Goal: Transaction & Acquisition: Purchase product/service

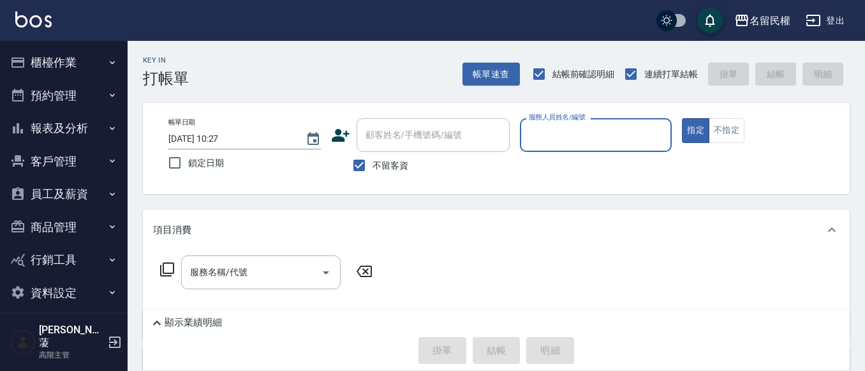
click at [117, 61] on button "櫃檯作業" at bounding box center [63, 62] width 117 height 33
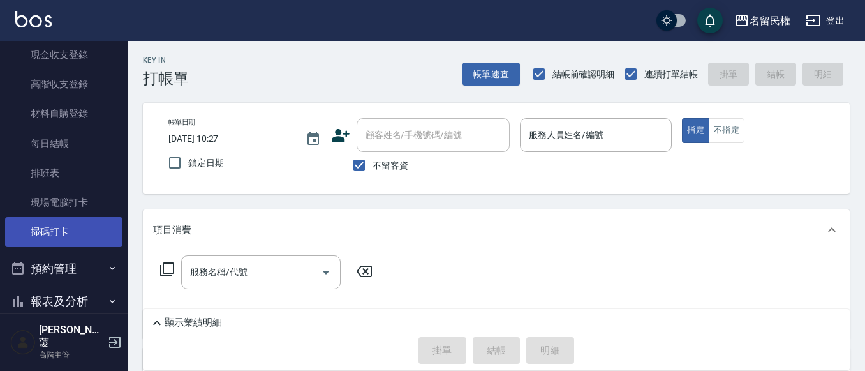
scroll to position [255, 0]
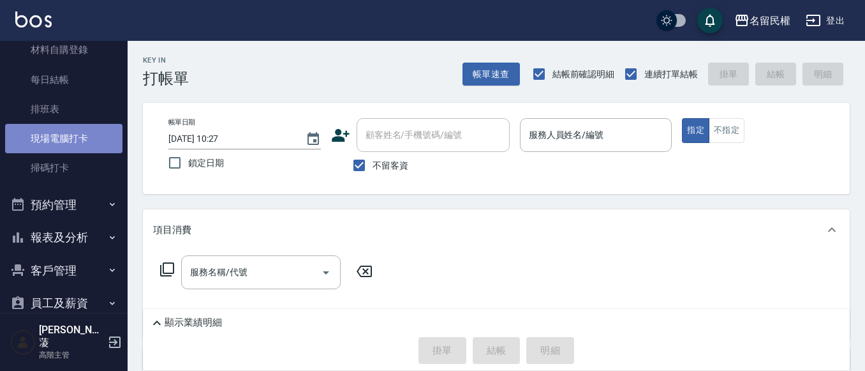
click at [73, 132] on link "現場電腦打卡" at bounding box center [63, 138] width 117 height 29
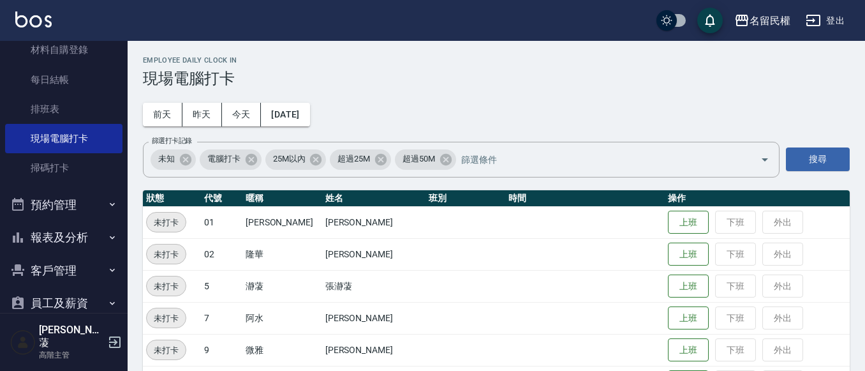
scroll to position [128, 0]
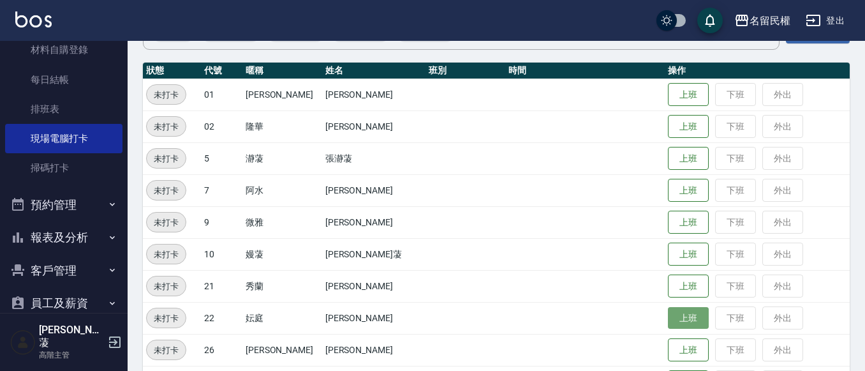
click at [668, 309] on button "上班" at bounding box center [688, 318] width 41 height 22
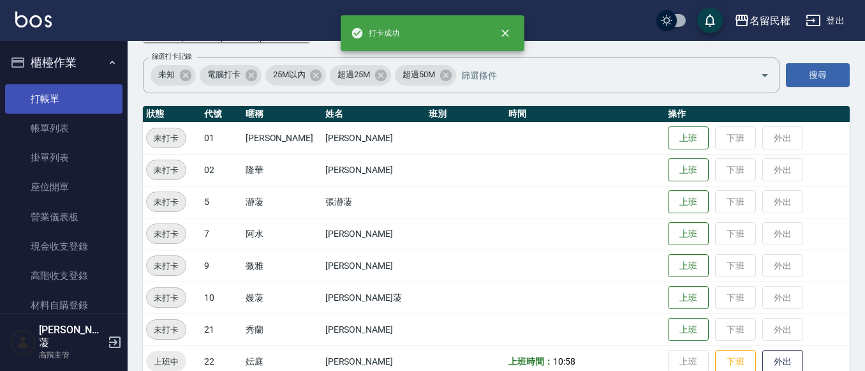
scroll to position [64, 0]
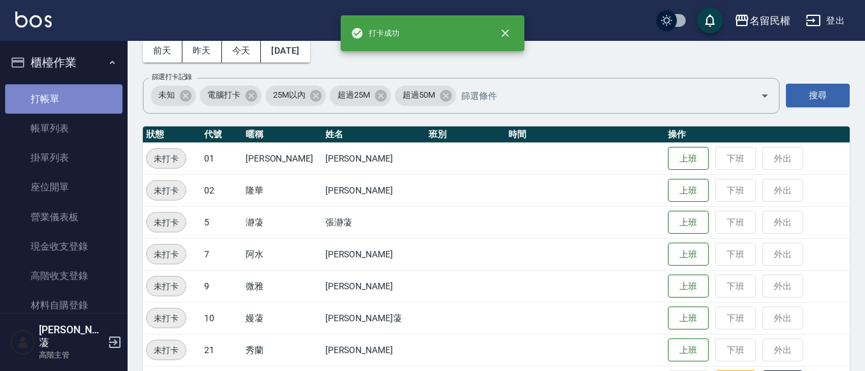
click at [66, 94] on link "打帳單" at bounding box center [63, 98] width 117 height 29
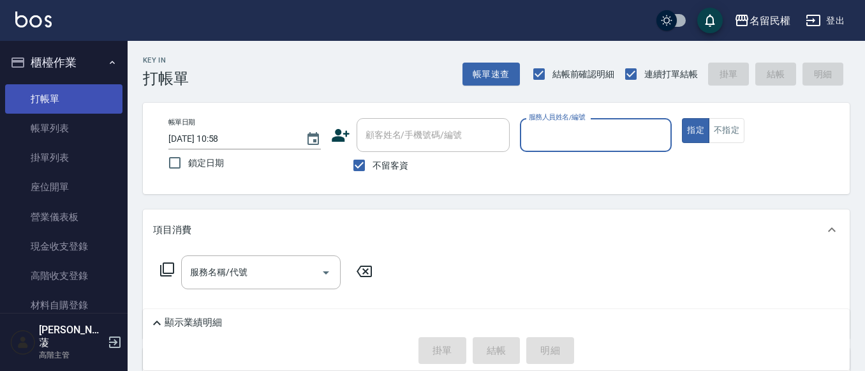
type input "6"
type input "9"
type button "true"
type input "微雅-9"
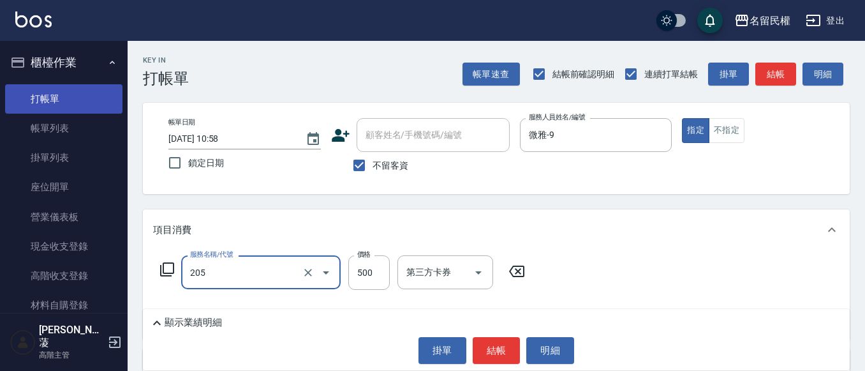
type input "指定洗剪(205)"
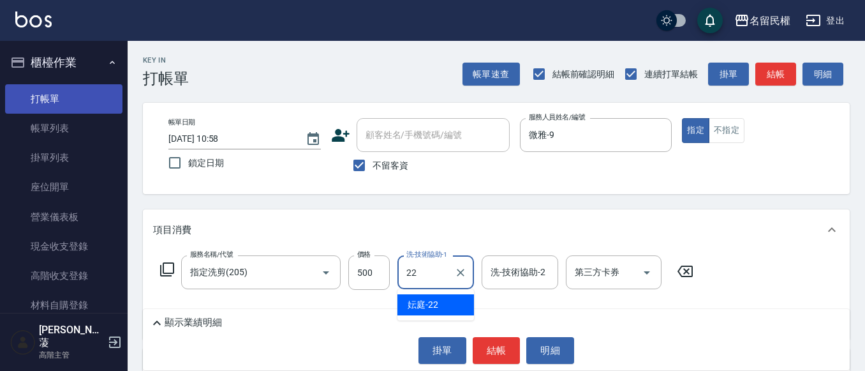
type input "妘庭-22"
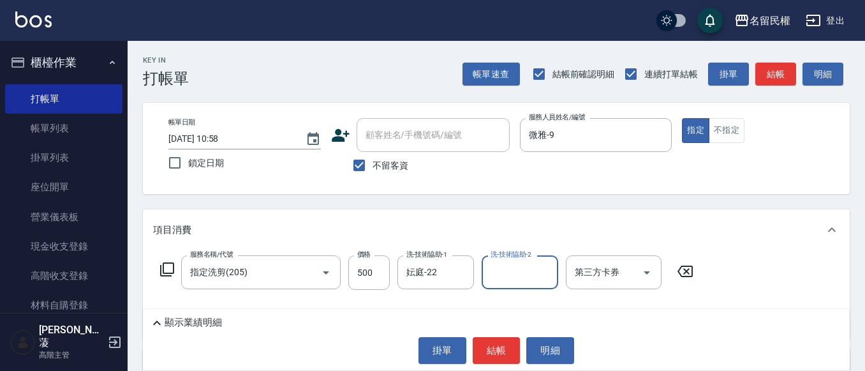
click at [468, 347] on div "掛單 結帳 明細" at bounding box center [496, 350] width 694 height 27
click at [480, 345] on button "結帳" at bounding box center [497, 350] width 48 height 27
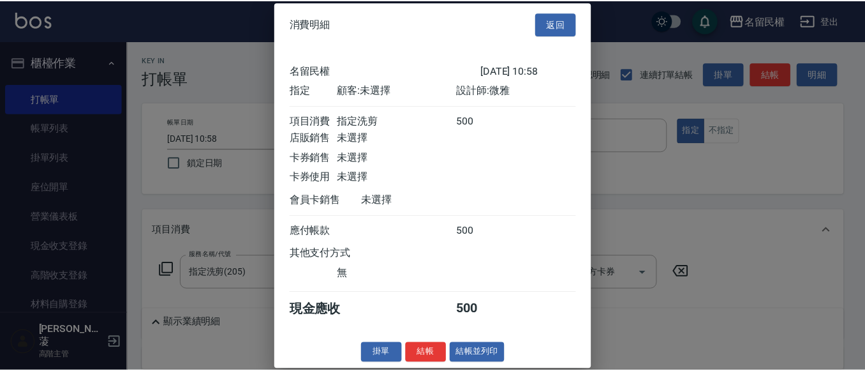
scroll to position [17, 0]
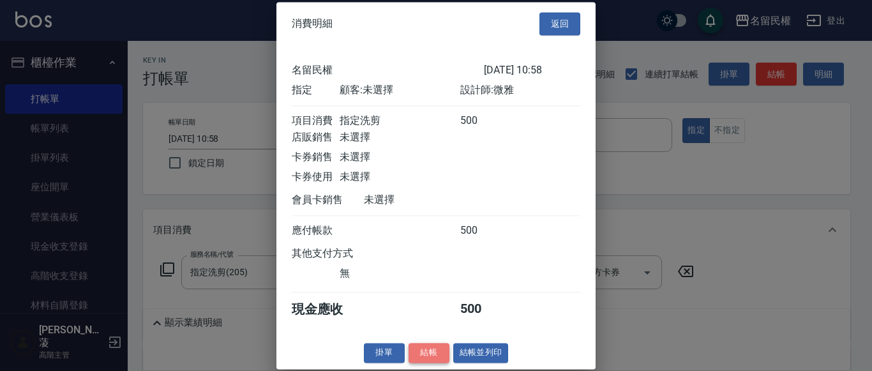
click at [424, 350] on button "結帳" at bounding box center [428, 353] width 41 height 20
type input "[DATE] 10:59"
